Goal: Information Seeking & Learning: Compare options

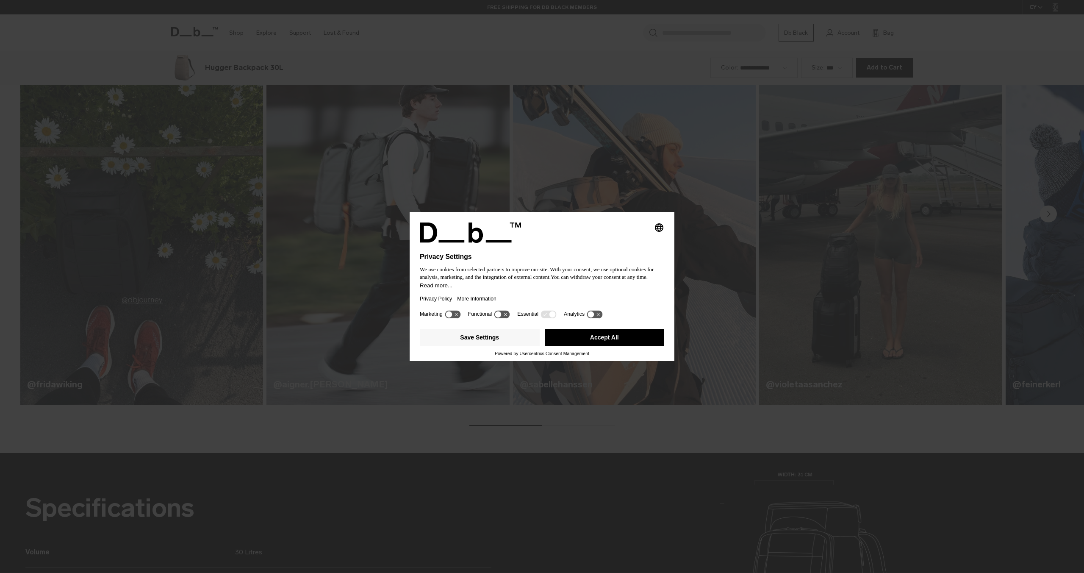
scroll to position [1146, 0]
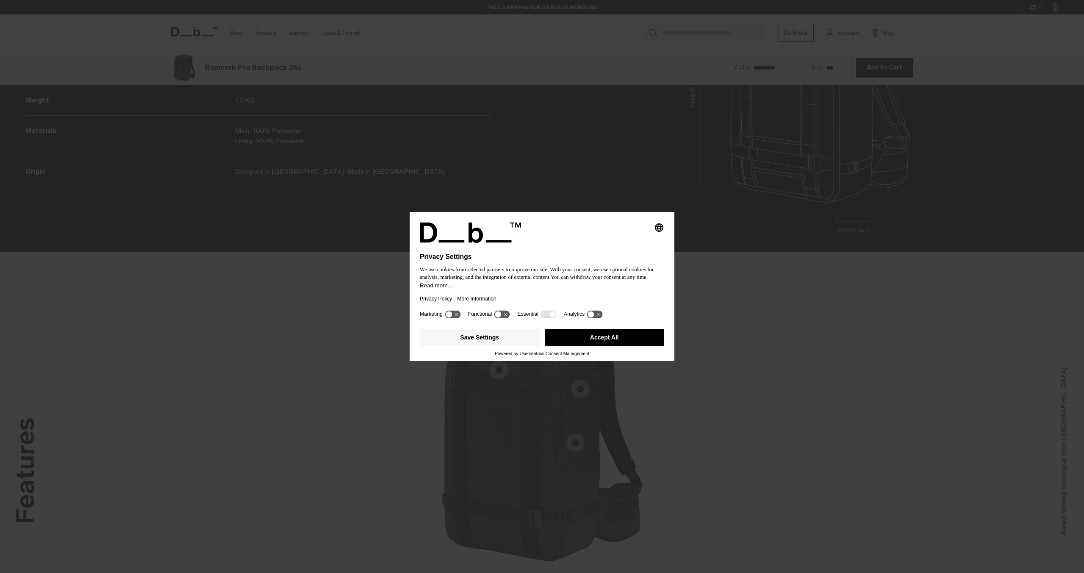
scroll to position [1146, 0]
